Goal: Communication & Community: Answer question/provide support

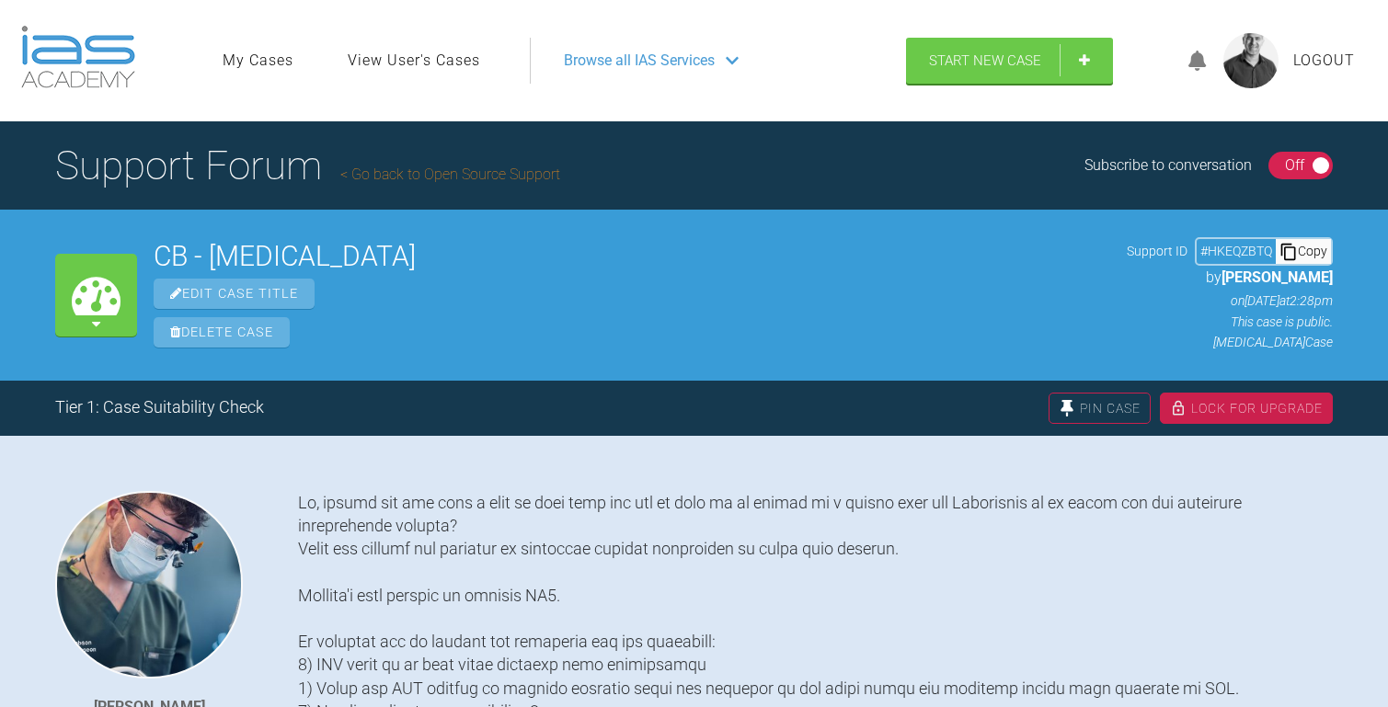
click at [523, 166] on link "Go back to Open Source Support" at bounding box center [450, 174] width 220 height 17
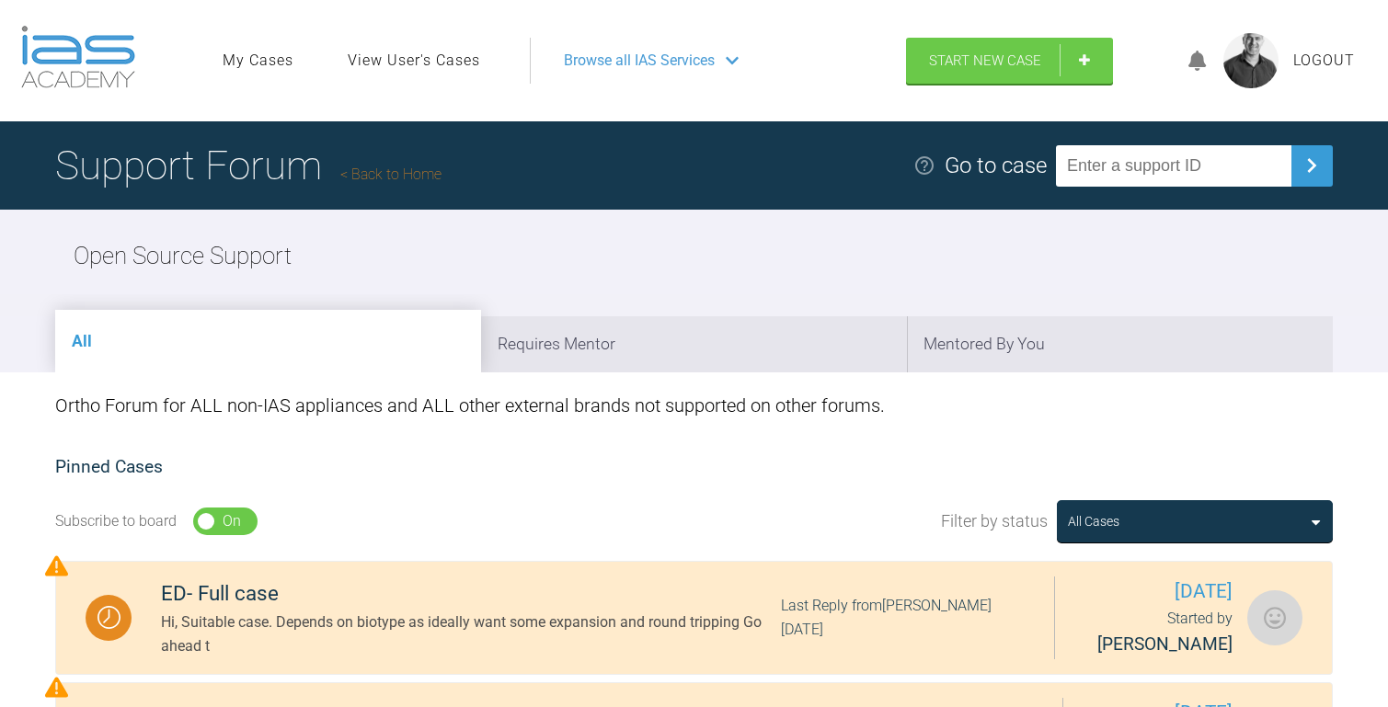
click at [1112, 162] on input "text" at bounding box center [1174, 165] width 236 height 41
paste input "5I1R2AK7"
type input "5I1R2AK7"
click at [1304, 158] on img at bounding box center [1311, 165] width 29 height 29
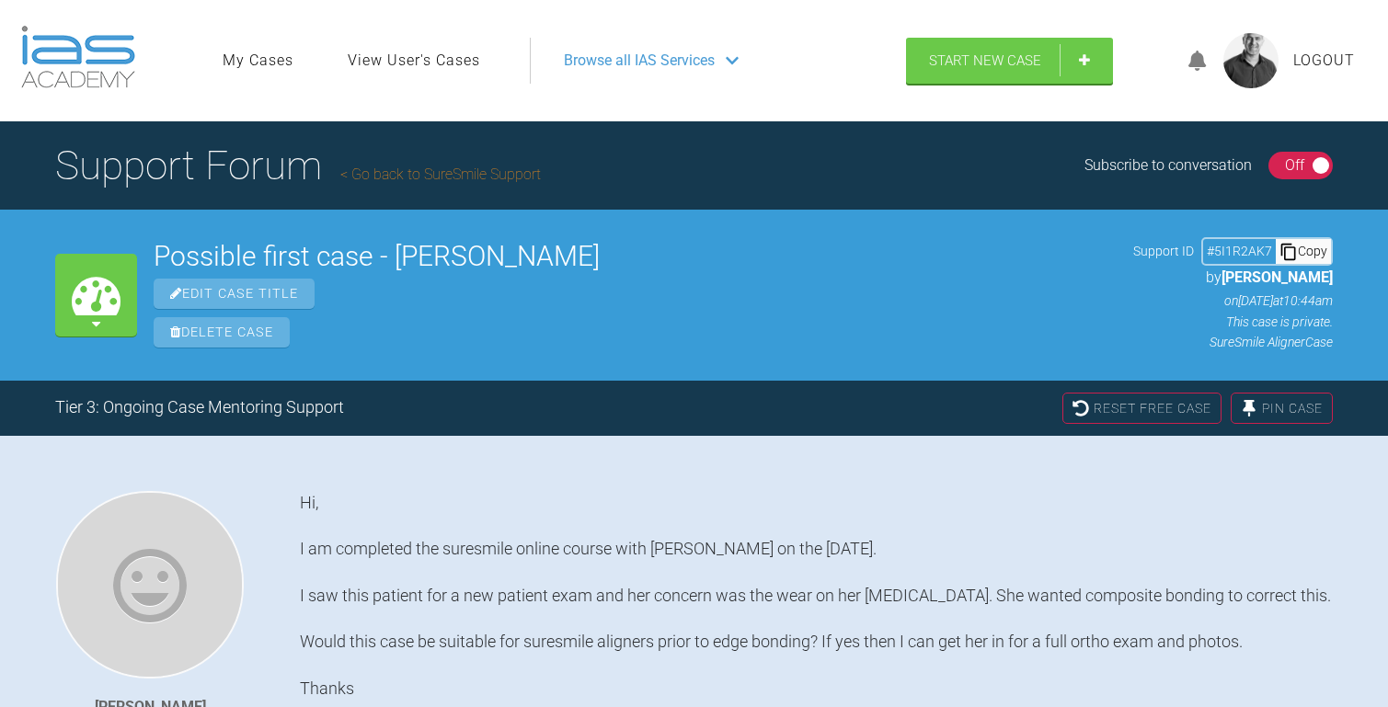
click at [1304, 166] on div "Off" at bounding box center [1294, 166] width 19 height 24
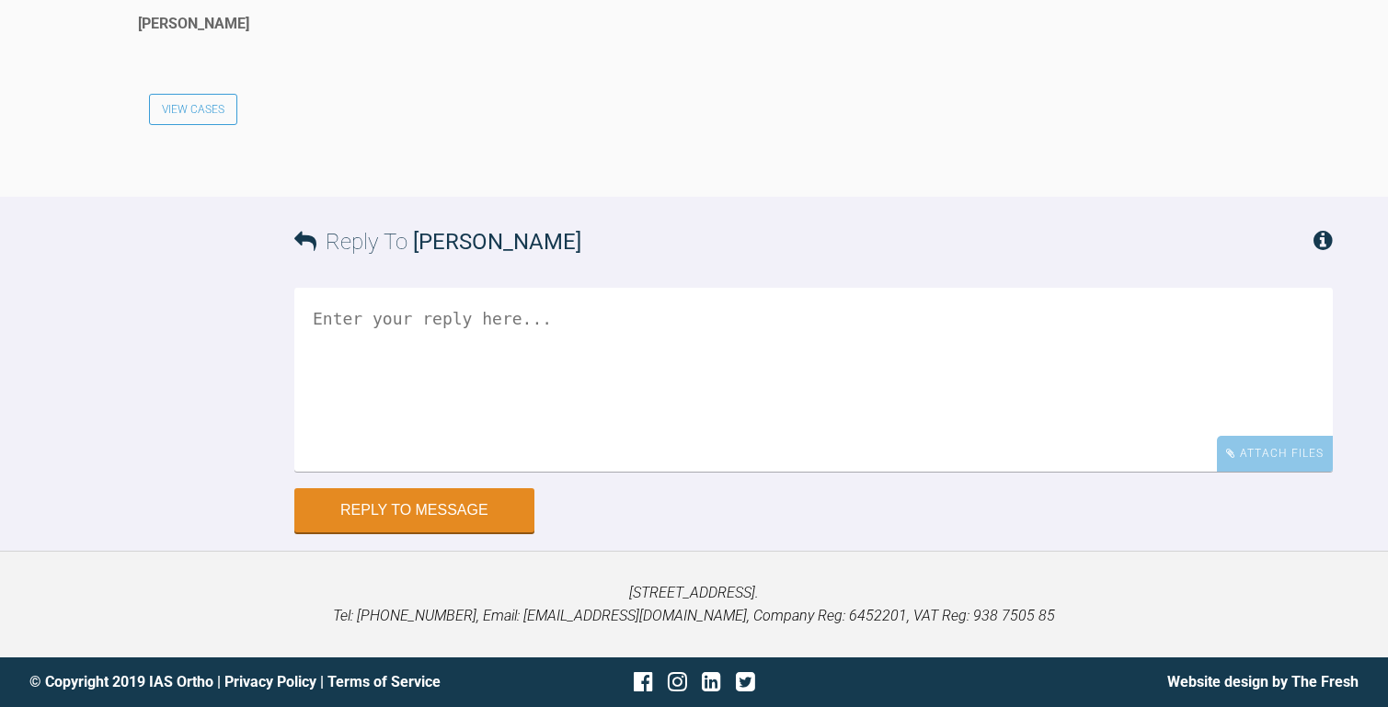
scroll to position [33086, 0]
click at [497, 472] on textarea at bounding box center [813, 380] width 1039 height 184
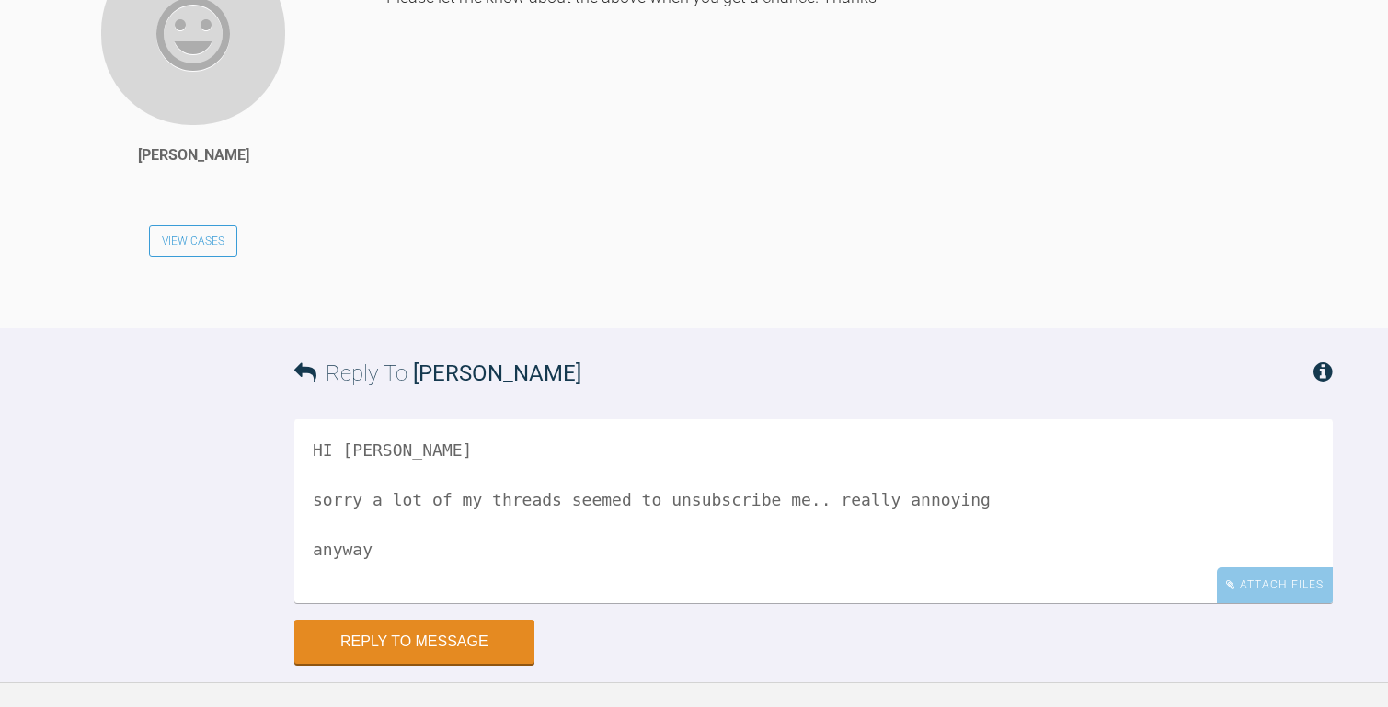
scroll to position [32271, 0]
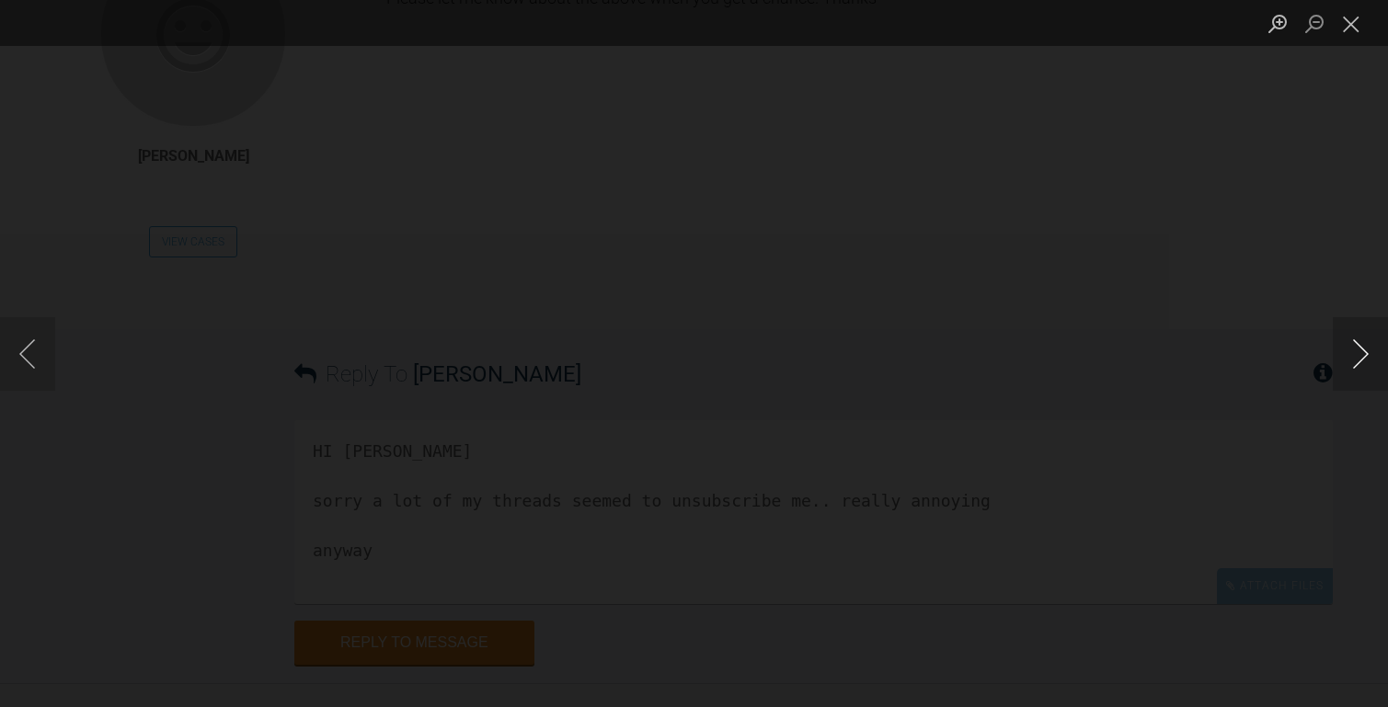
click at [1358, 352] on button "Next image" at bounding box center [1360, 354] width 55 height 74
click at [1353, 32] on button "Close lightbox" at bounding box center [1351, 23] width 37 height 32
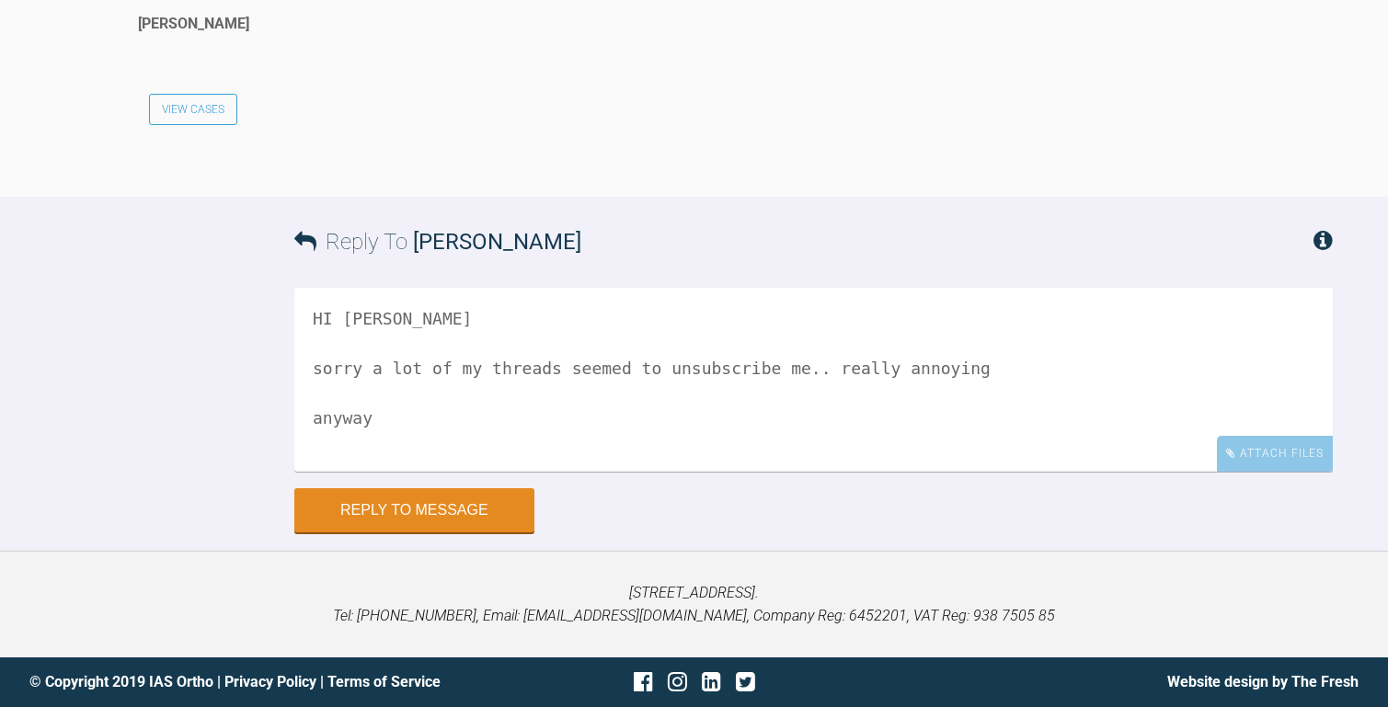
scroll to position [33228, 0]
click at [493, 426] on textarea "HI [PERSON_NAME] sorry a lot of my threads seemed to unsubscribe me.. really an…" at bounding box center [813, 380] width 1039 height 184
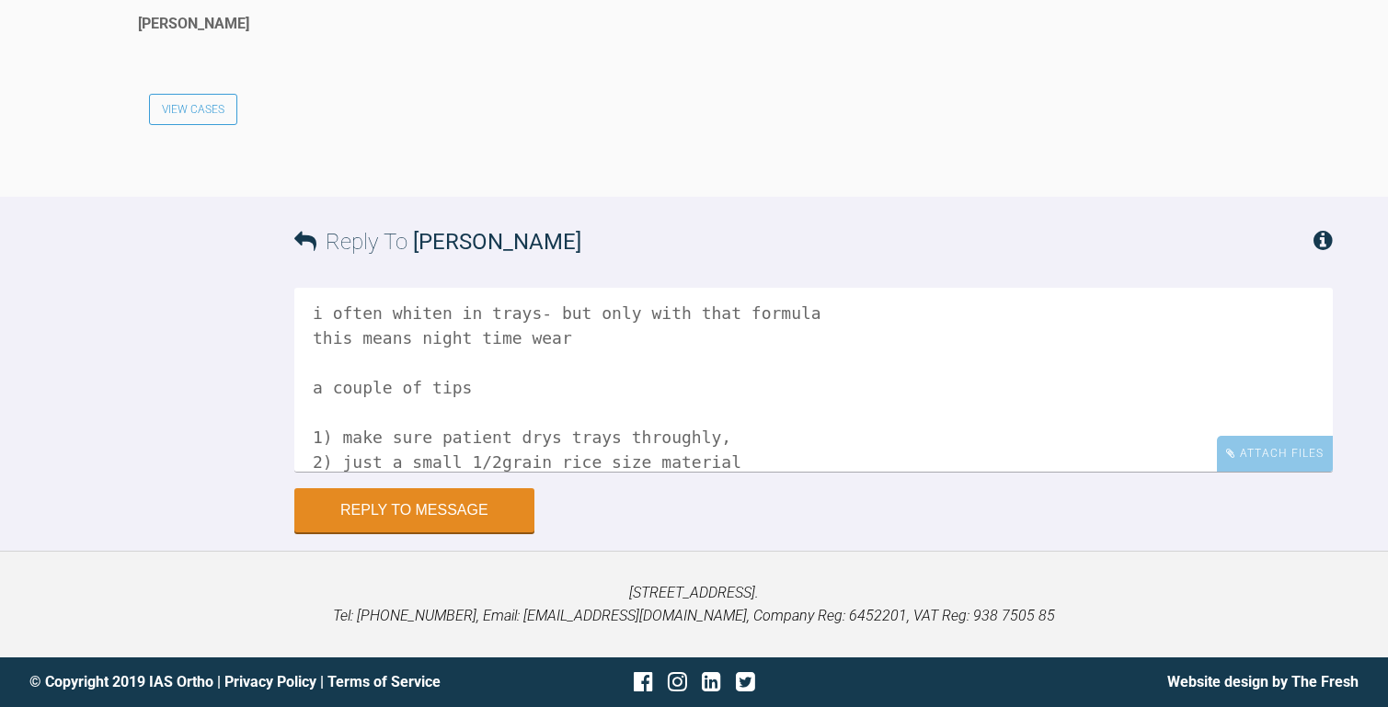
scroll to position [254, 0]
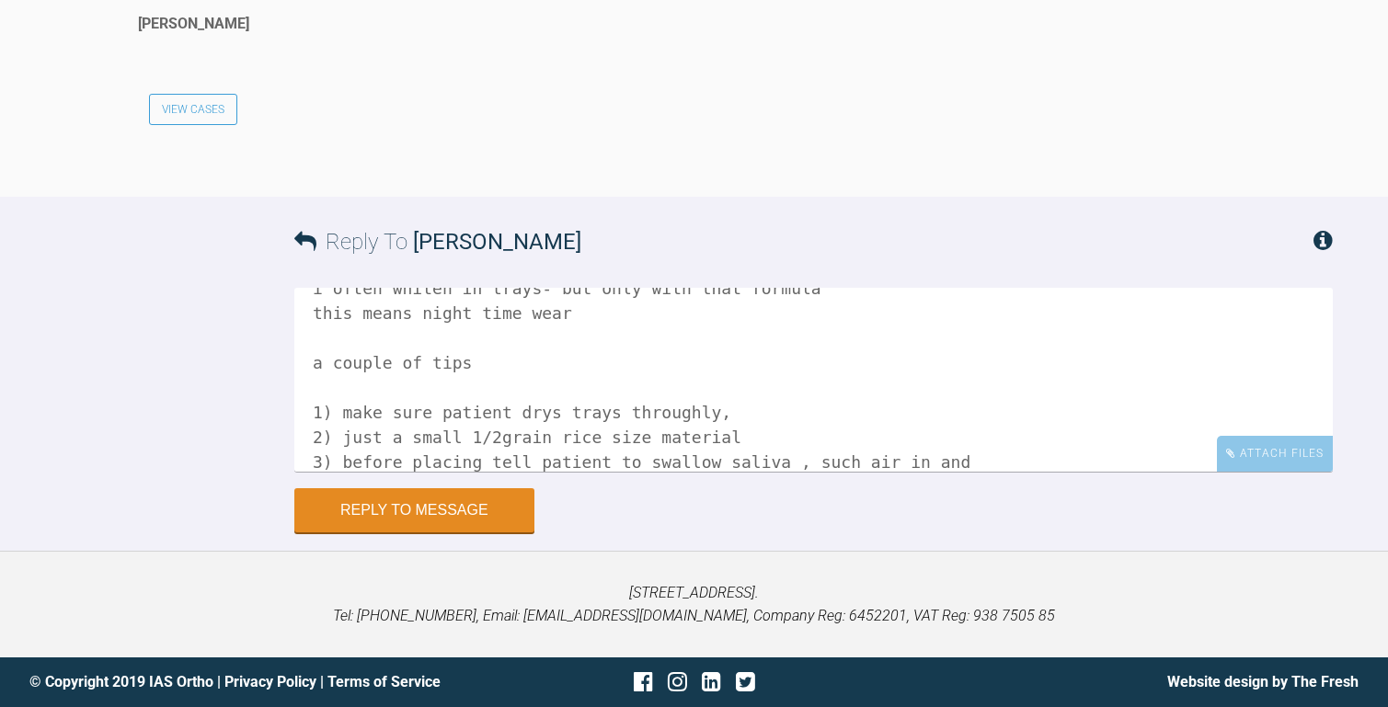
click at [855, 463] on textarea "HI [PERSON_NAME] sorry a lot of my threads seemed to unsubscribe me.. really an…" at bounding box center [813, 380] width 1039 height 184
click at [860, 460] on textarea "HI [PERSON_NAME] sorry a lot of my threads seemed to unsubscribe me.. really an…" at bounding box center [813, 380] width 1039 height 184
click at [971, 460] on textarea "HI [PERSON_NAME] sorry a lot of my threads seemed to unsubscribe me.. really an…" at bounding box center [813, 380] width 1039 height 184
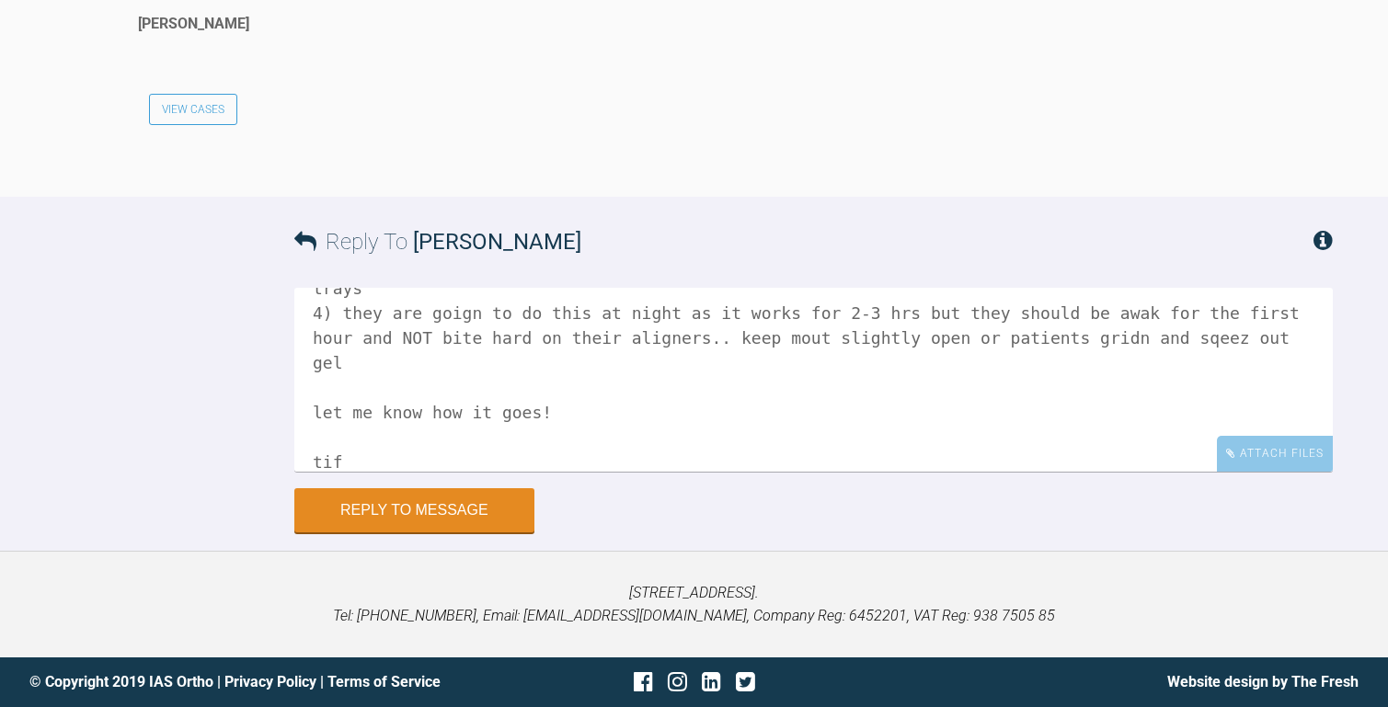
scroll to position [477, 0]
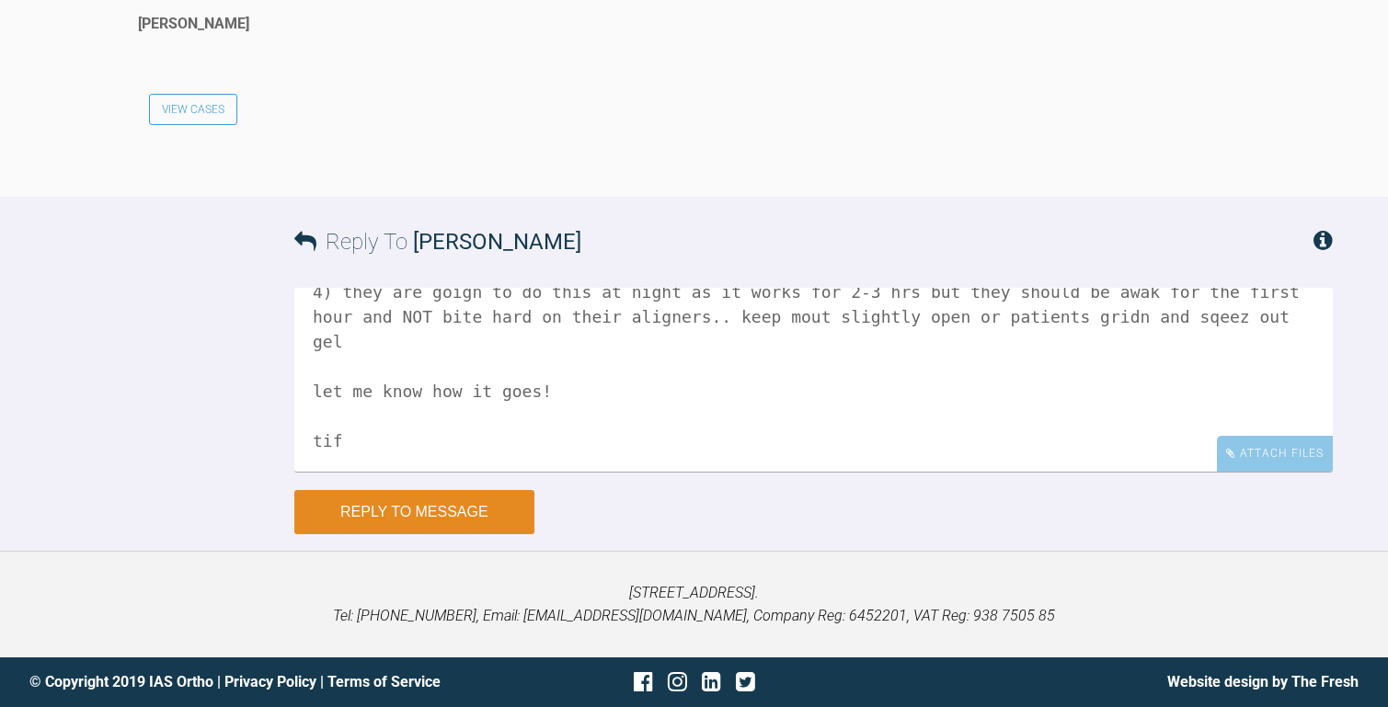
type textarea "HI [PERSON_NAME] sorry a lot of my threads seemed to unsubscribe me.. really an…"
click at [489, 501] on button "Reply to Message" at bounding box center [414, 512] width 240 height 44
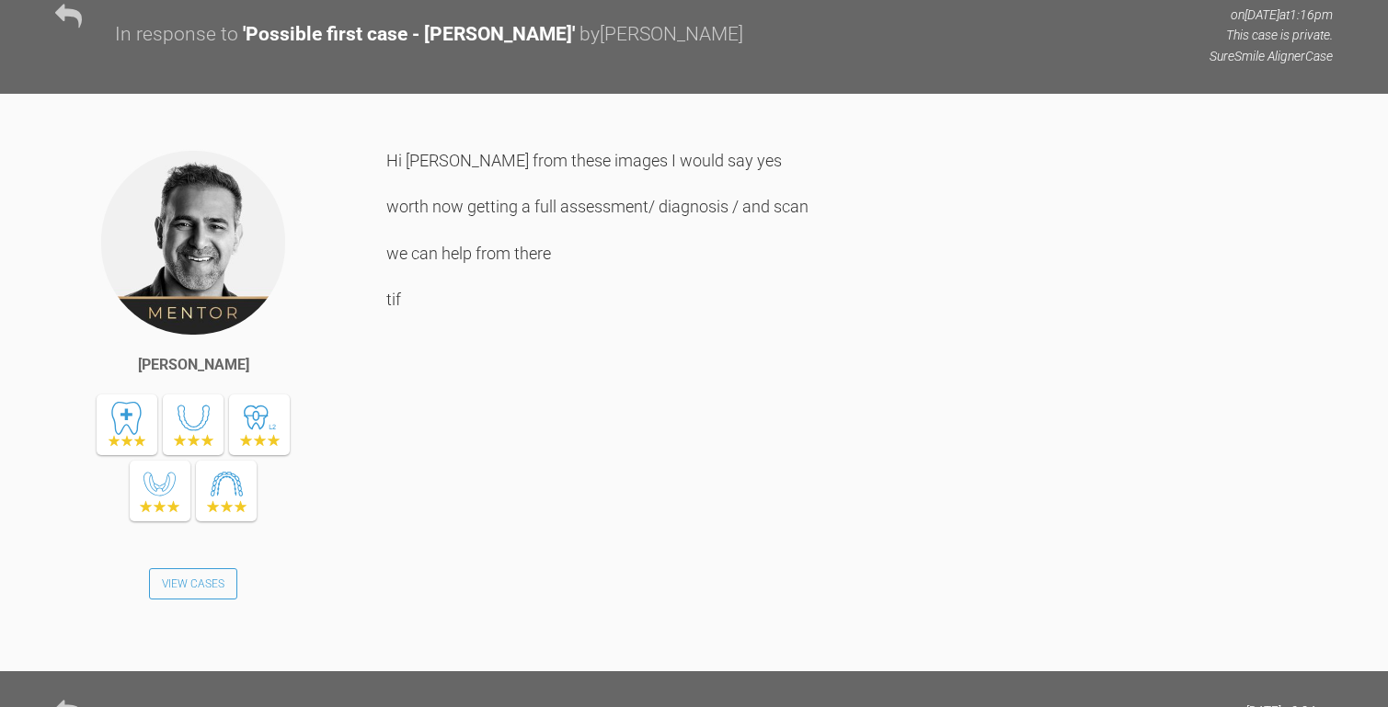
scroll to position [0, 0]
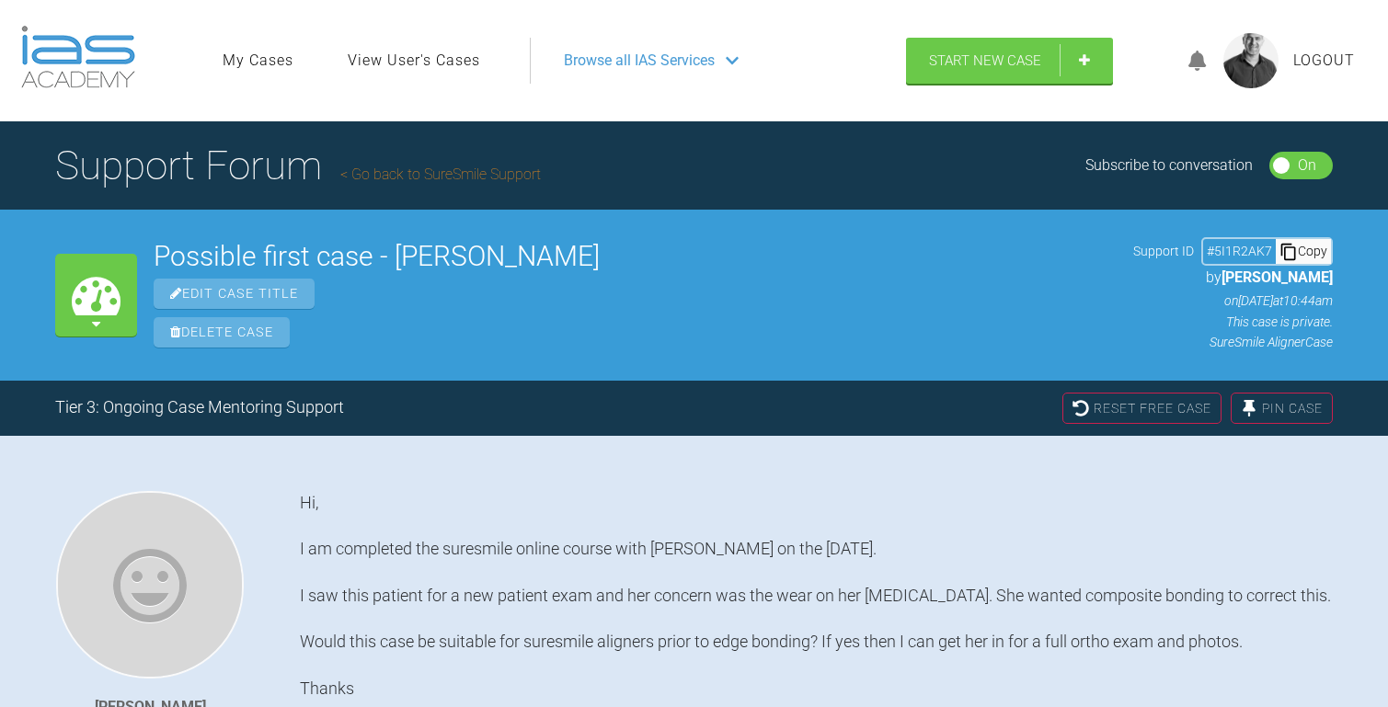
click at [430, 166] on link "Go back to SureSmile Support" at bounding box center [440, 174] width 201 height 17
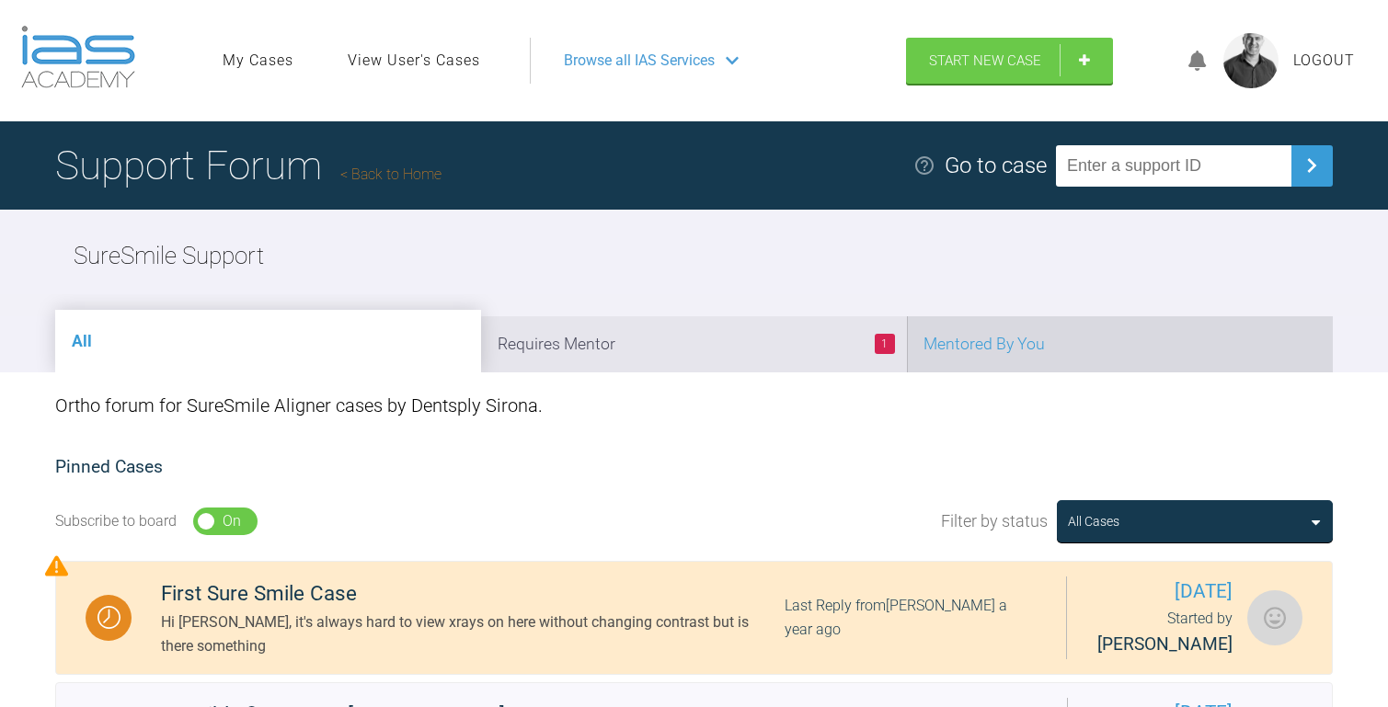
click at [1047, 350] on li "Mentored By You" at bounding box center [1120, 344] width 426 height 56
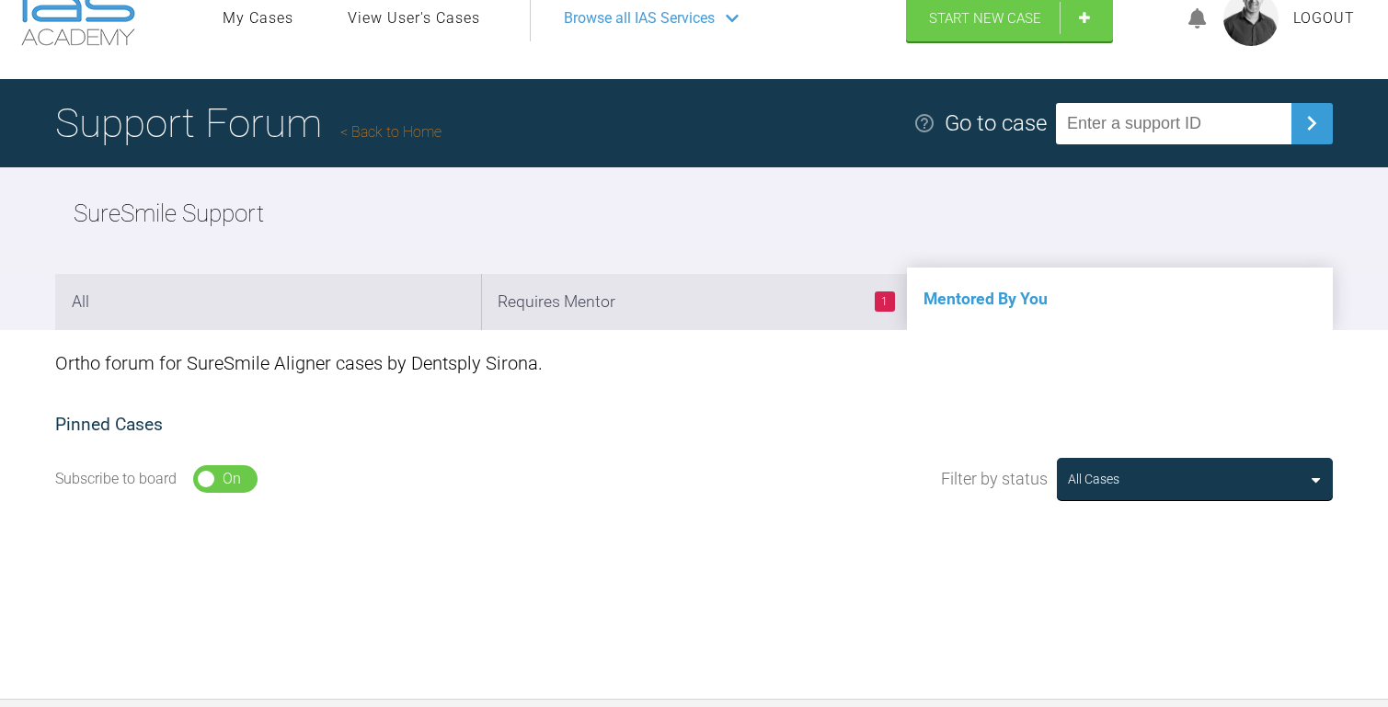
scroll to position [181, 0]
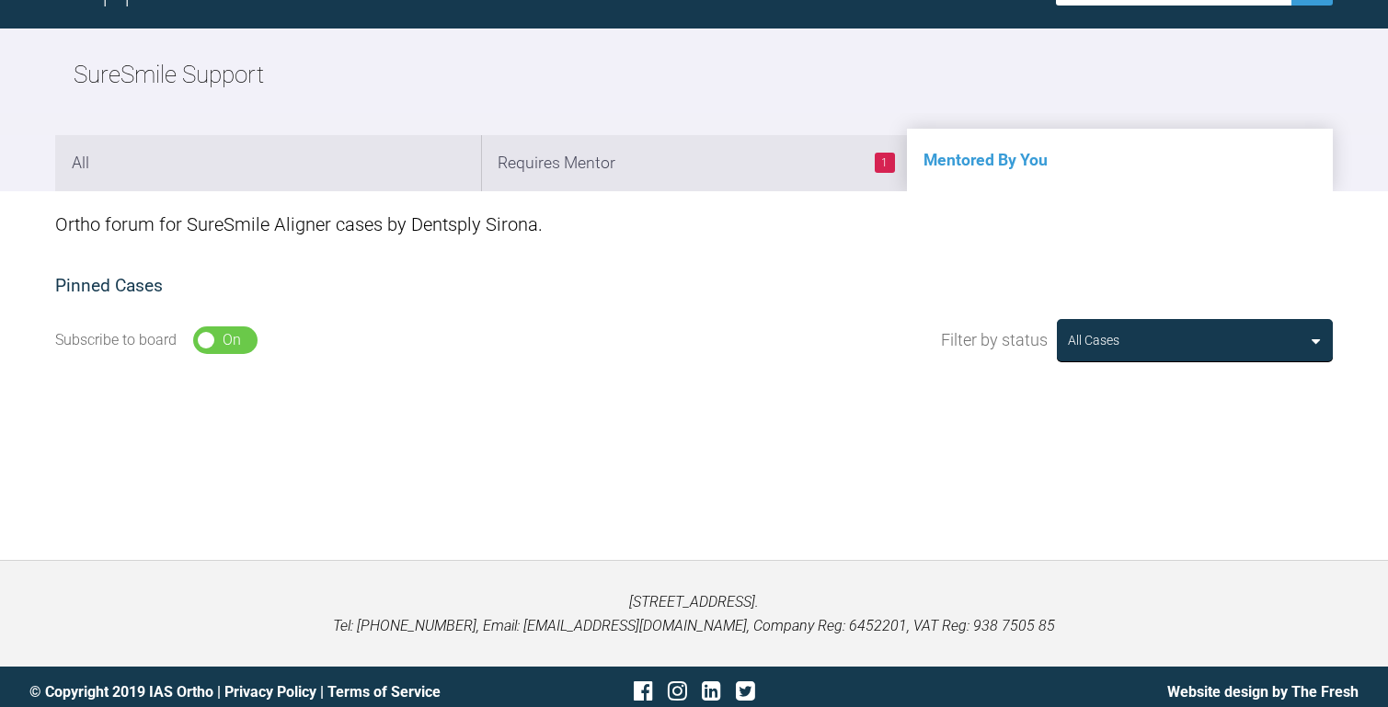
click at [1323, 339] on div "All Cases" at bounding box center [1195, 340] width 276 height 42
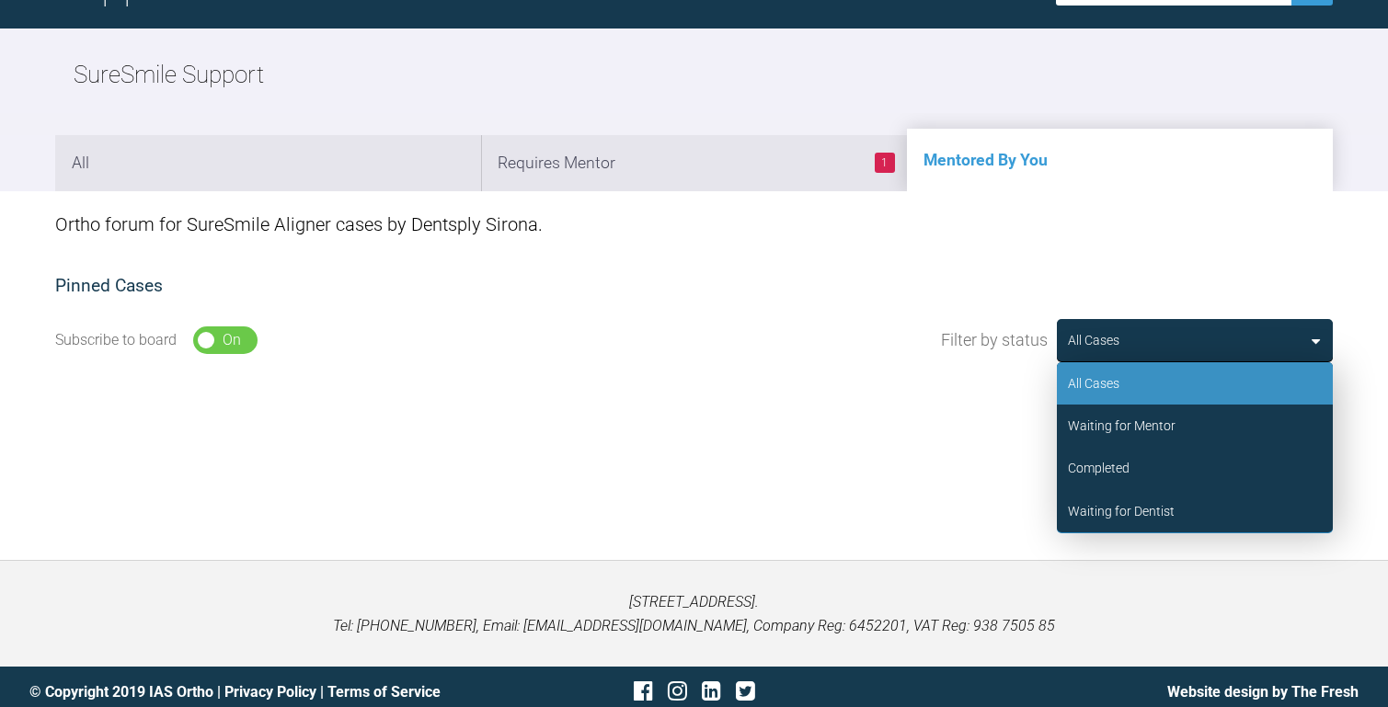
click at [815, 399] on div "Support Forum Back to Home Go to case SureSmile Support All 1 Requires Mentor M…" at bounding box center [694, 250] width 1388 height 620
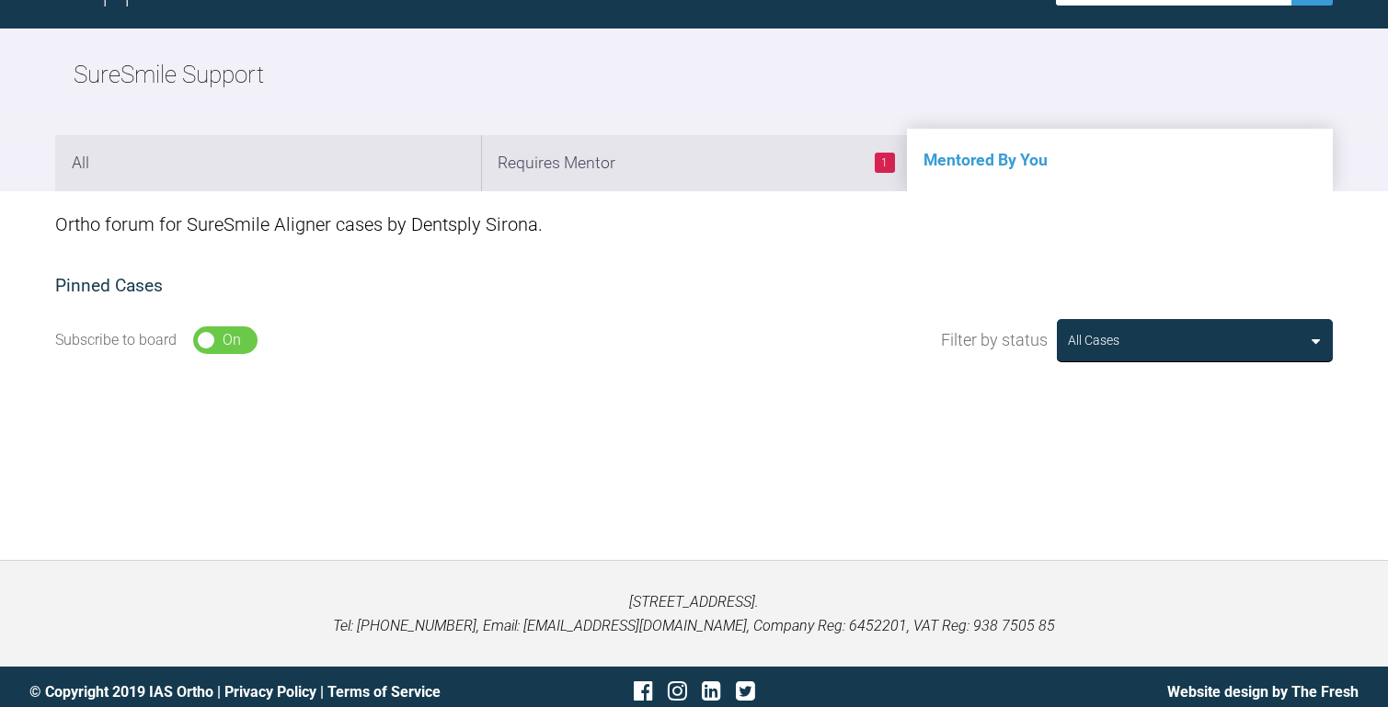
scroll to position [0, 0]
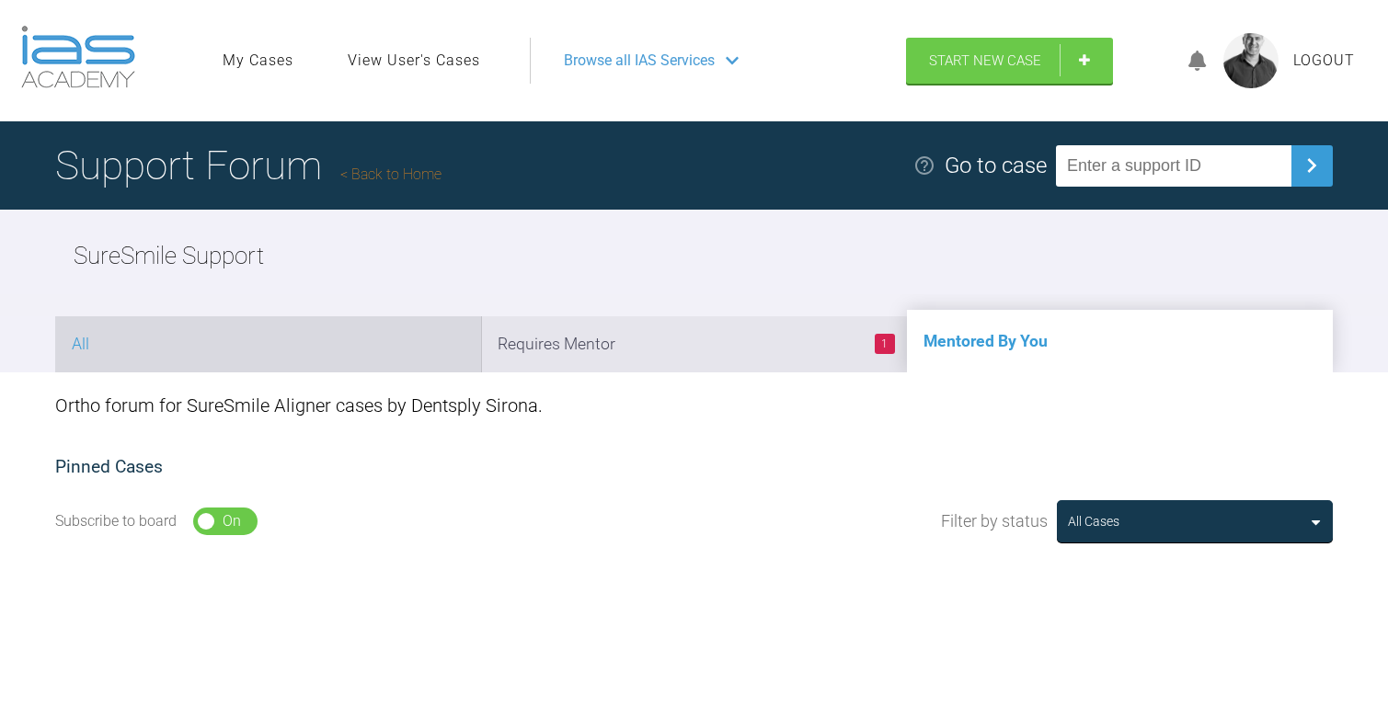
click at [262, 333] on li "All" at bounding box center [268, 344] width 426 height 56
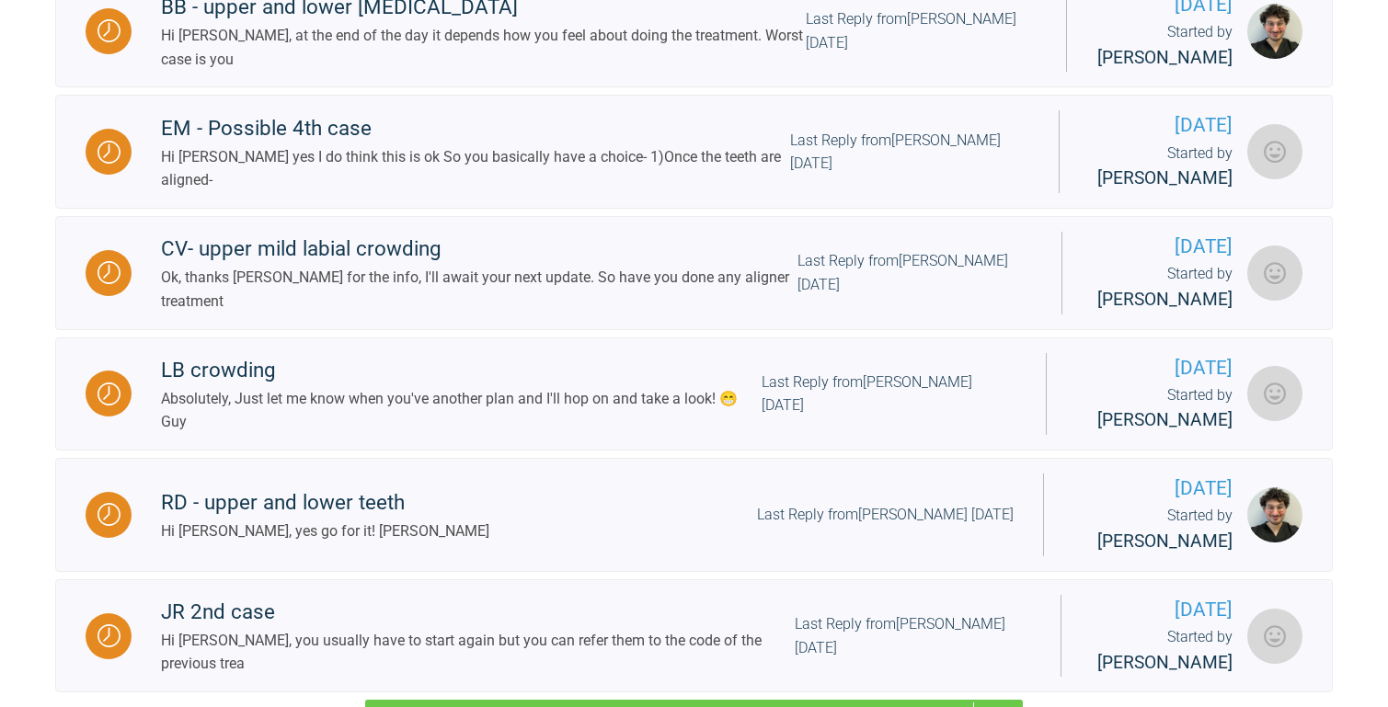
scroll to position [2301, 0]
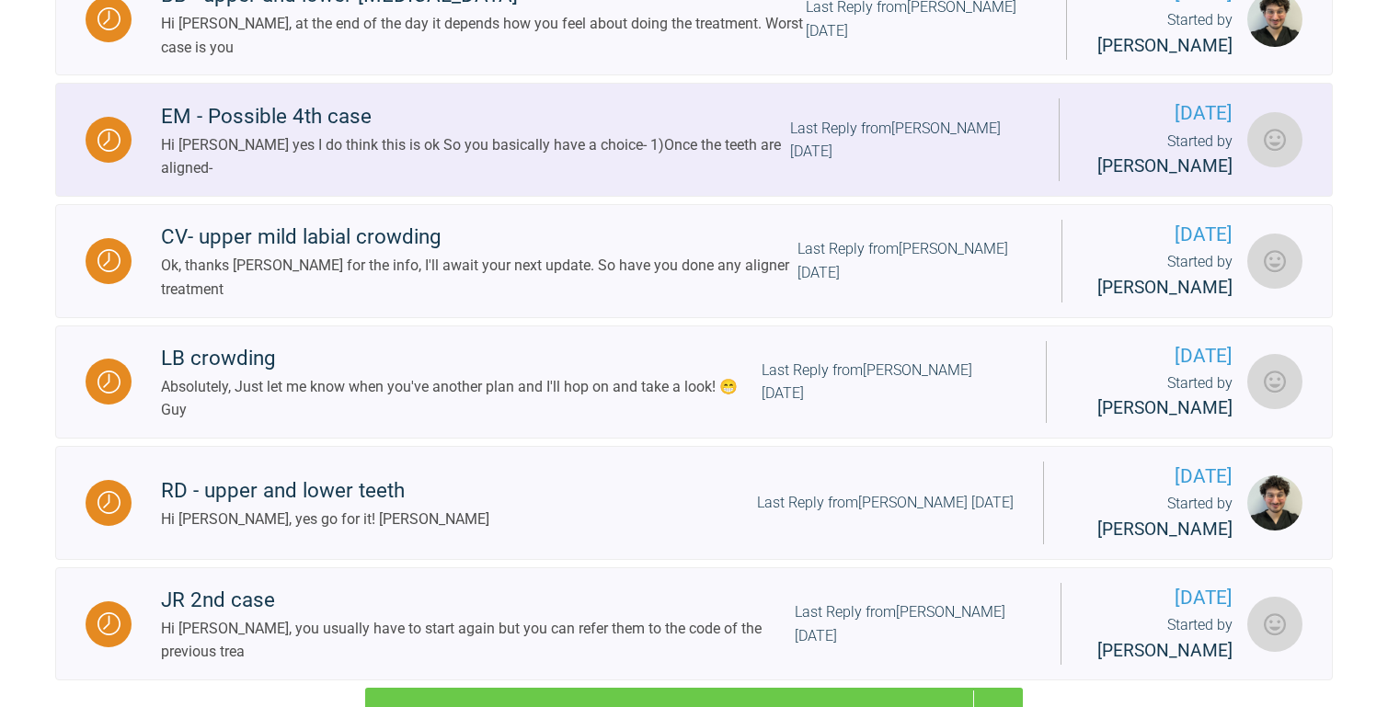
click at [363, 133] on div "EM - Possible 4th case" at bounding box center [475, 116] width 629 height 33
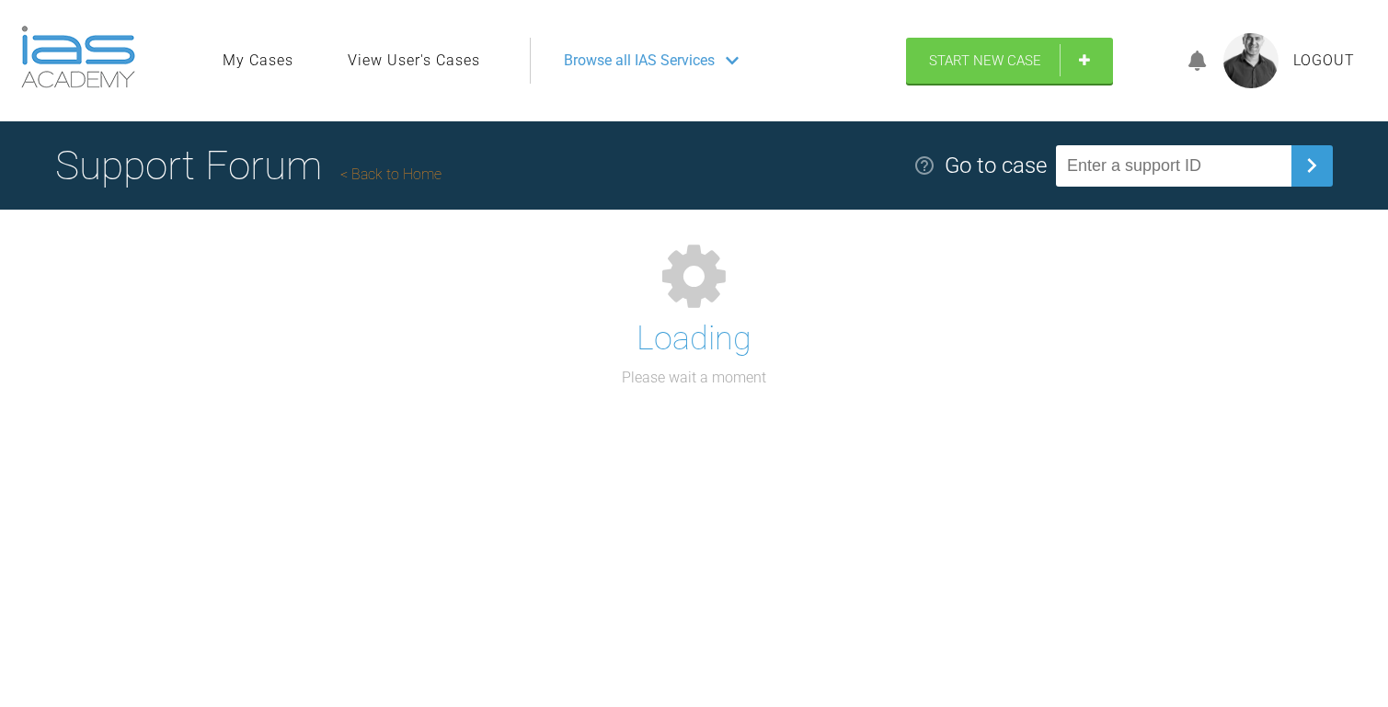
scroll to position [181, 0]
